Goal: Browse casually: Explore the website without a specific task or goal

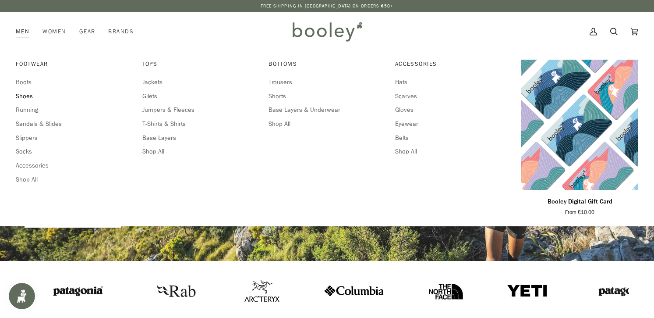
click at [26, 96] on span "Shoes" at bounding box center [74, 97] width 117 height 10
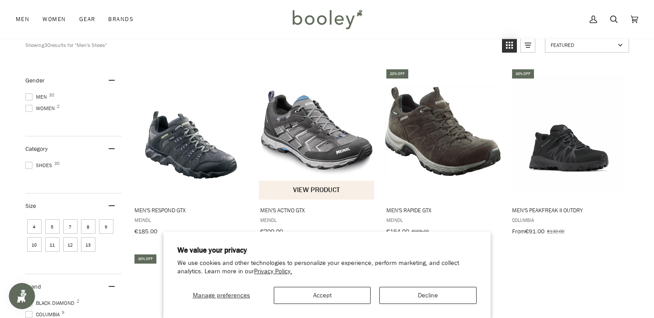
scroll to position [94, 0]
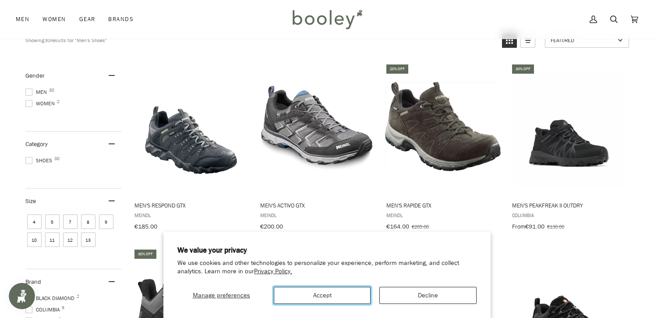
click at [334, 293] on button "Accept" at bounding box center [322, 295] width 97 height 17
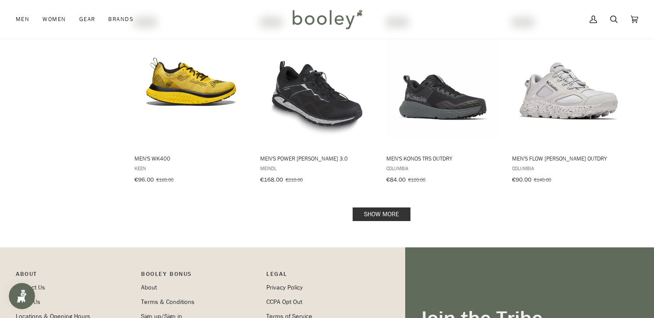
scroll to position [886, 0]
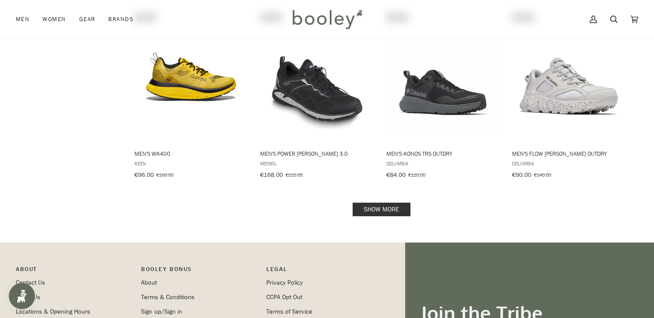
click at [370, 203] on link "Show more" at bounding box center [382, 210] width 58 height 14
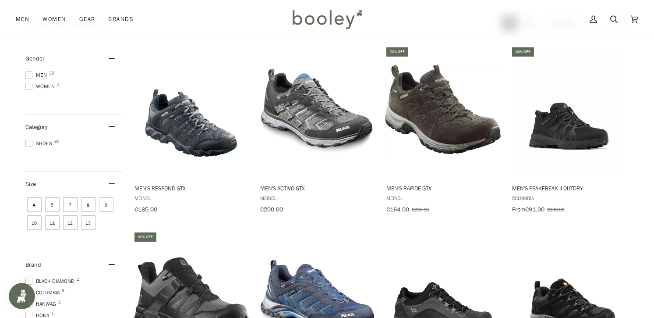
scroll to position [109, 0]
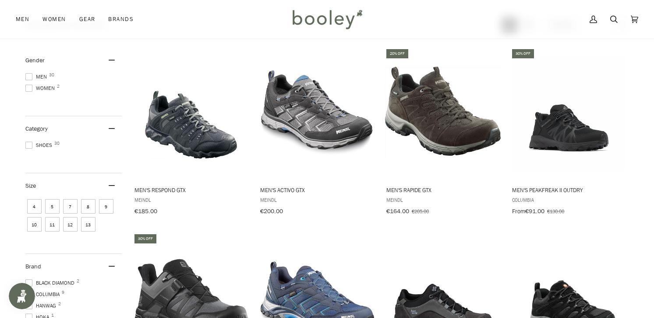
click at [31, 75] on span at bounding box center [28, 76] width 7 height 7
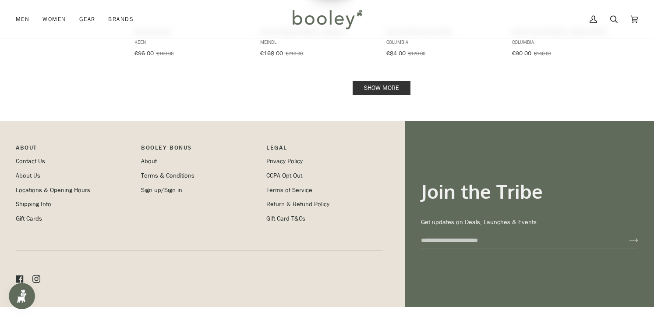
scroll to position [1016, 0]
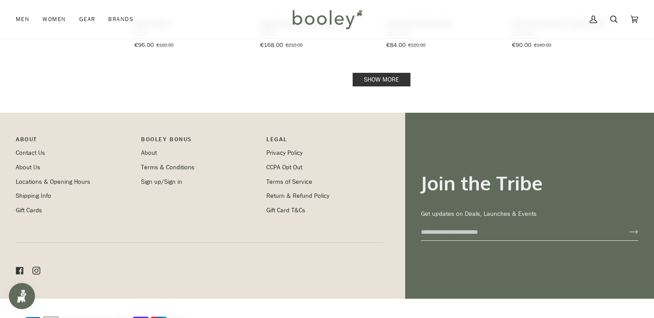
click at [373, 73] on link "Show more" at bounding box center [382, 80] width 58 height 14
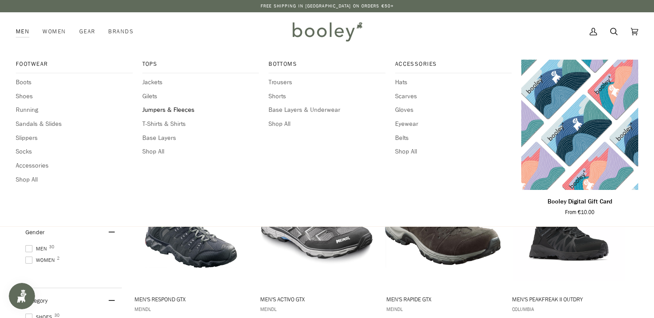
click at [173, 112] on span "Jumpers & Fleeces" at bounding box center [200, 110] width 117 height 10
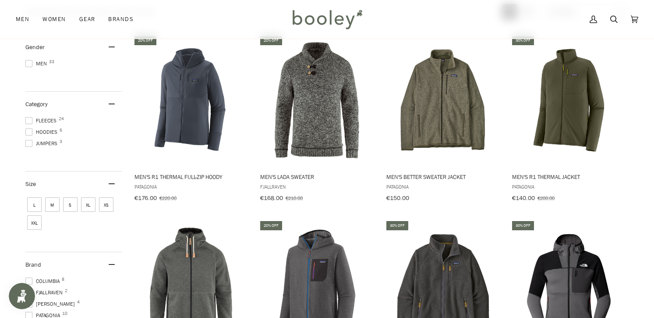
scroll to position [123, 0]
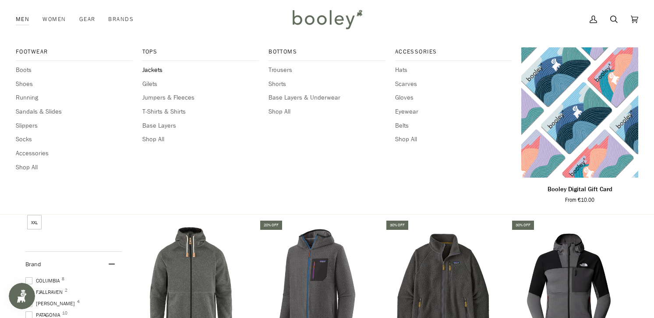
click at [159, 70] on span "Jackets" at bounding box center [200, 70] width 117 height 10
